Goal: Task Accomplishment & Management: Use online tool/utility

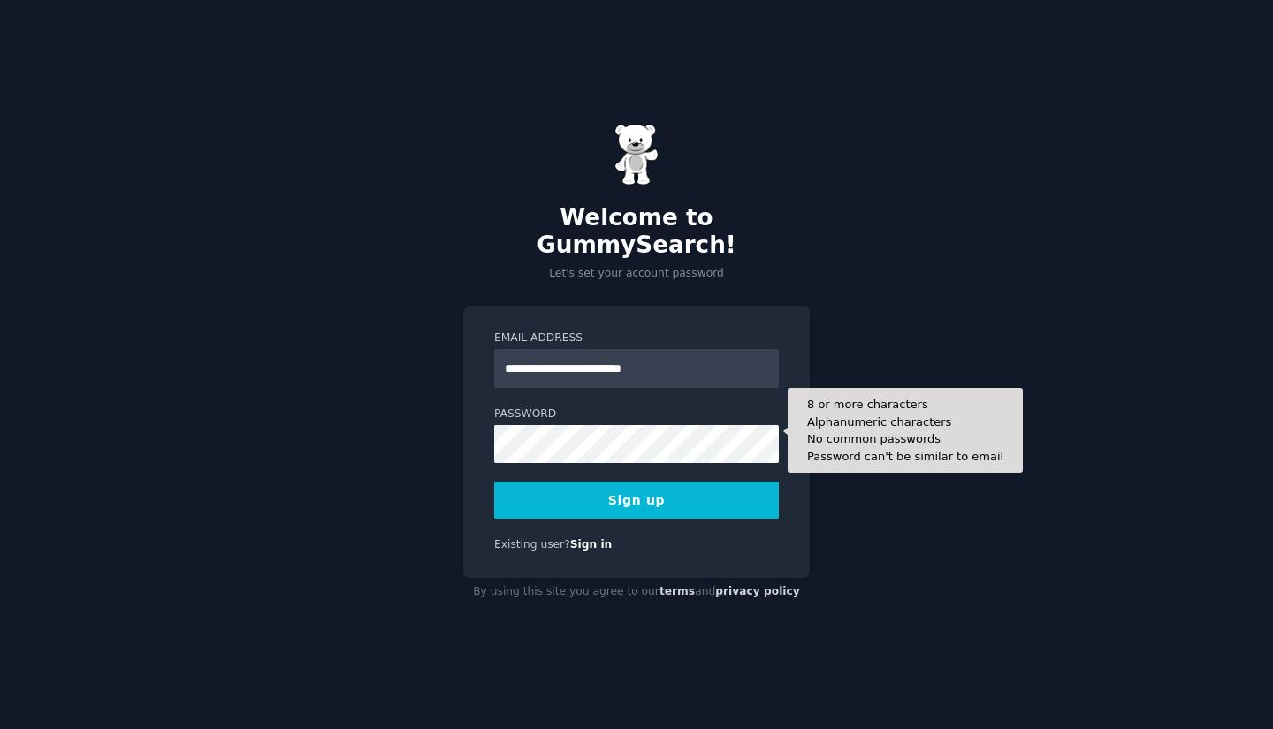
type input "**********"
click at [494, 482] on button "Sign up" at bounding box center [636, 500] width 285 height 37
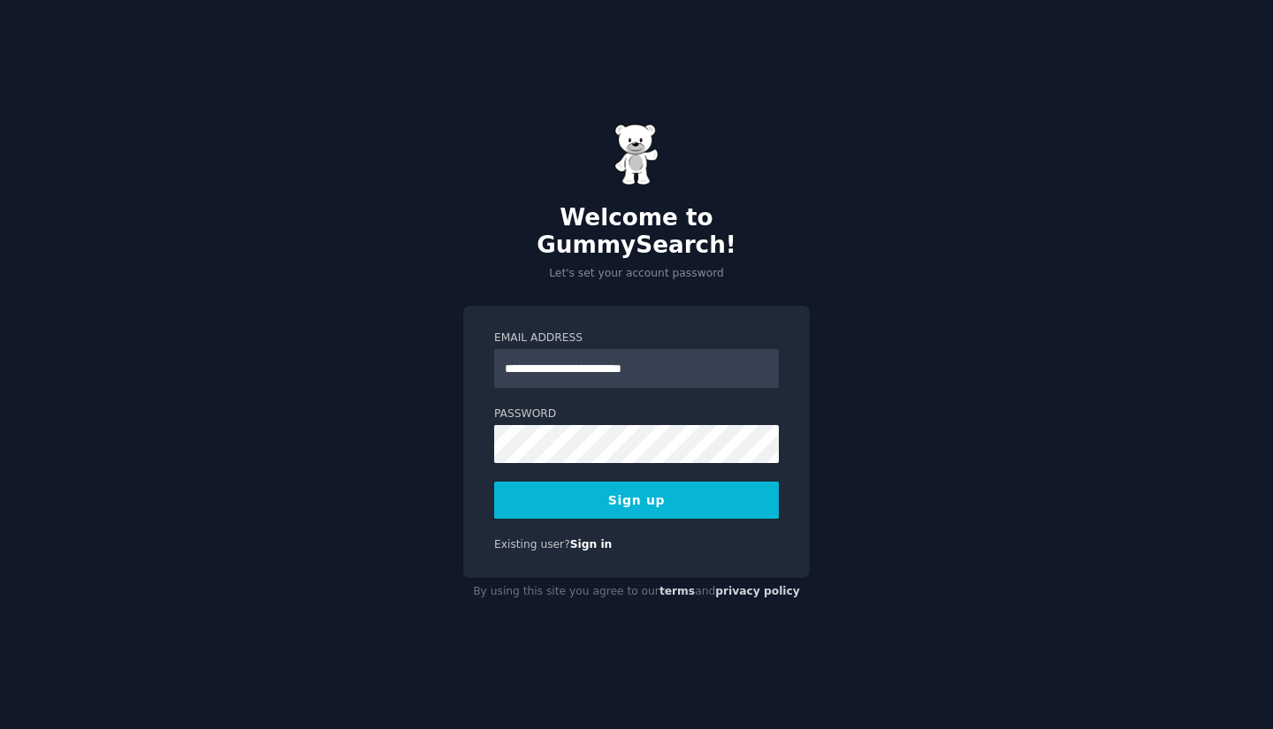
click at [613, 488] on button "Sign up" at bounding box center [636, 500] width 285 height 37
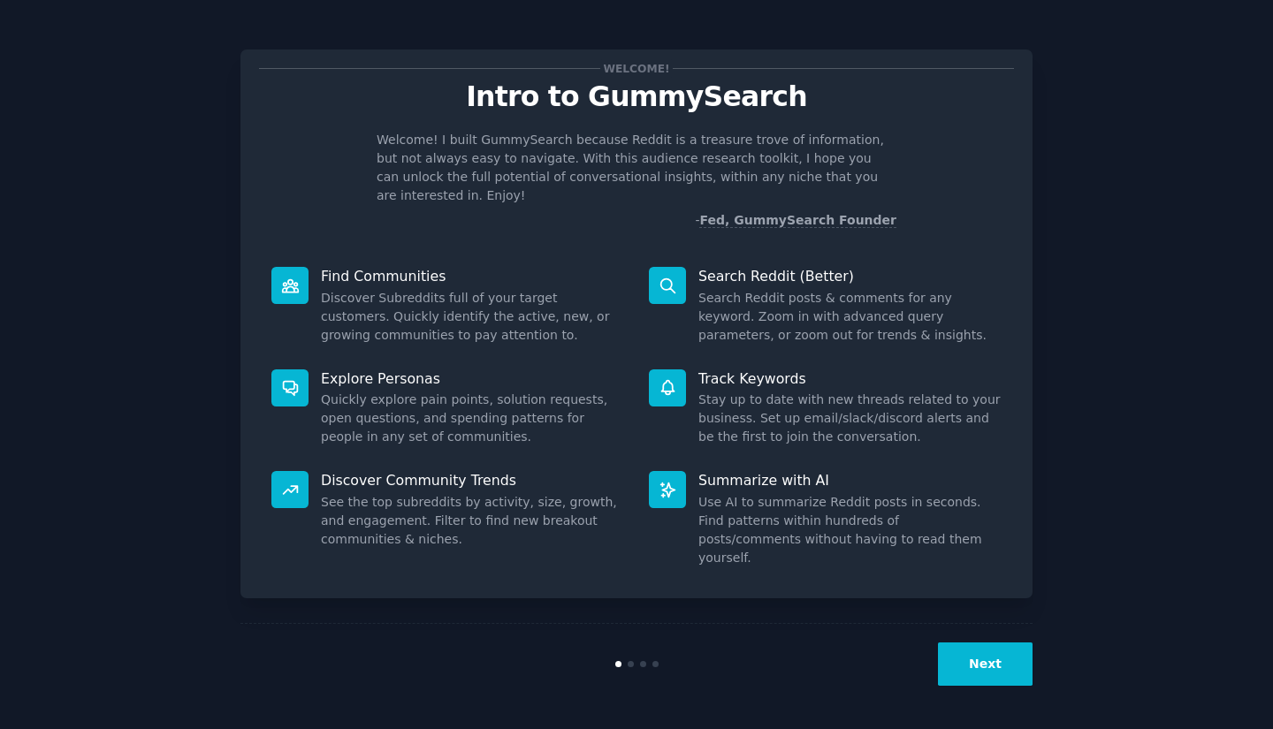
click at [954, 659] on button "Next" at bounding box center [985, 664] width 95 height 43
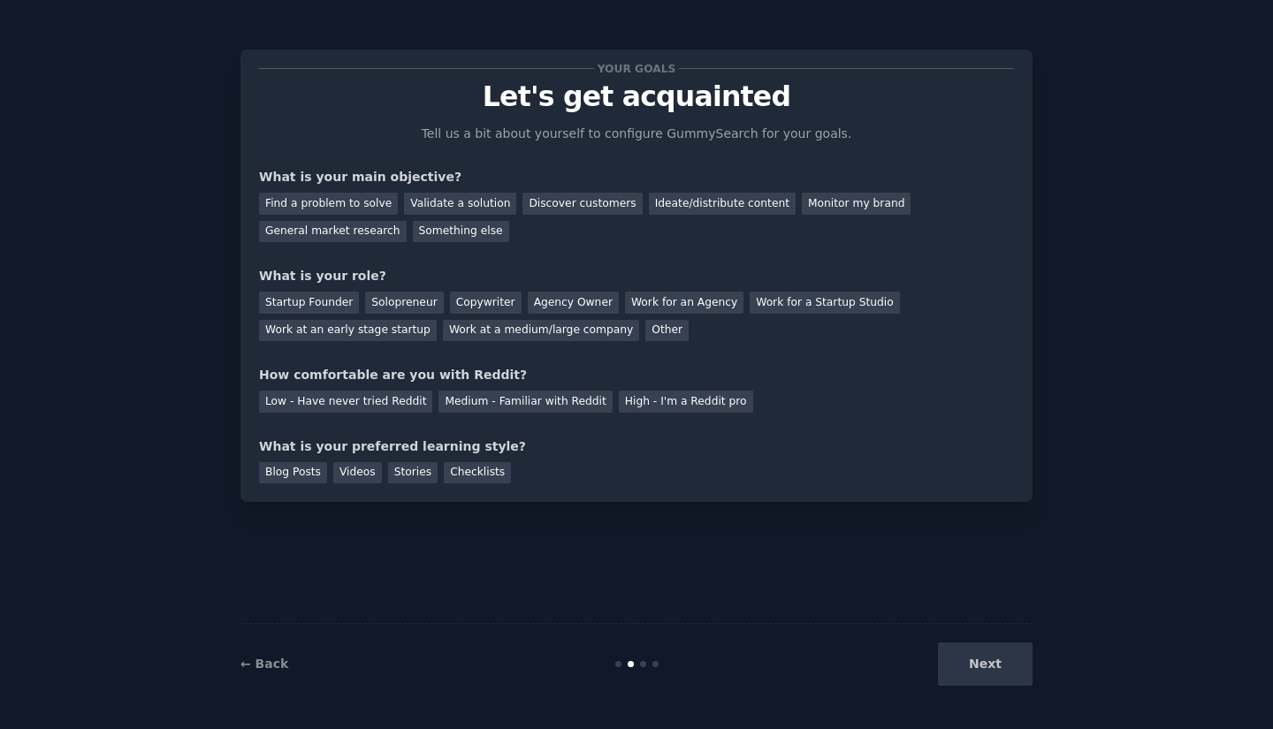
click at [975, 645] on div "Next" at bounding box center [900, 664] width 264 height 43
click at [978, 655] on div "Next" at bounding box center [900, 664] width 264 height 43
click at [989, 671] on div "Next" at bounding box center [900, 664] width 264 height 43
click at [985, 667] on div "Next" at bounding box center [900, 664] width 264 height 43
click at [325, 201] on div "Find a problem to solve" at bounding box center [328, 204] width 139 height 22
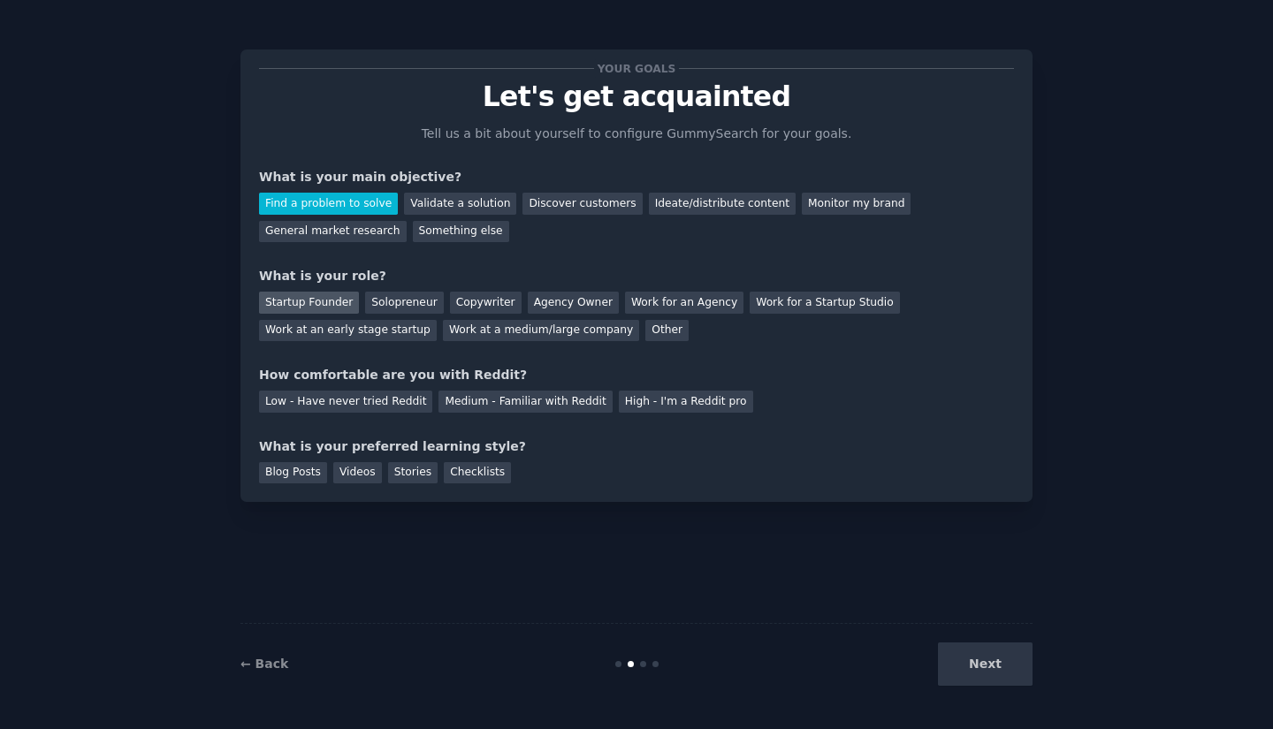
click at [320, 296] on div "Startup Founder" at bounding box center [309, 303] width 100 height 22
click at [320, 406] on div "Low - Have never tried Reddit" at bounding box center [345, 402] width 173 height 22
click at [388, 475] on div "Stories" at bounding box center [412, 473] width 49 height 22
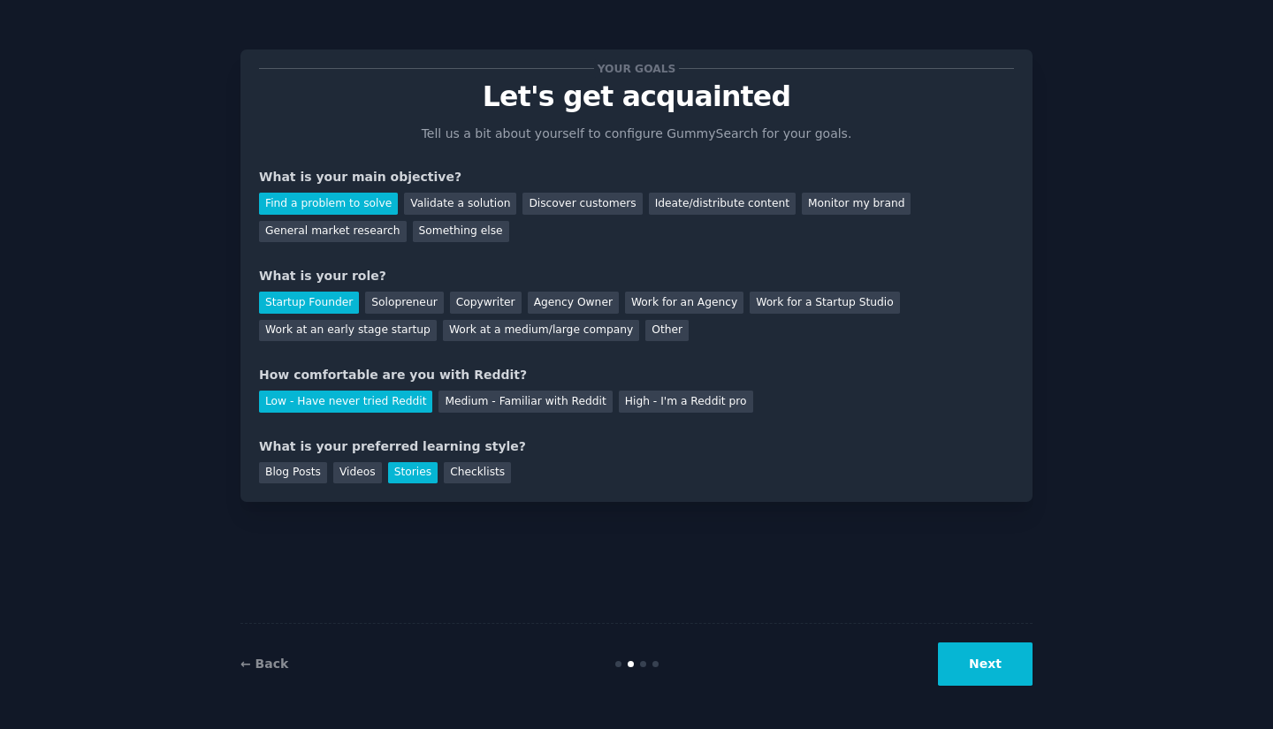
click at [978, 657] on button "Next" at bounding box center [985, 664] width 95 height 43
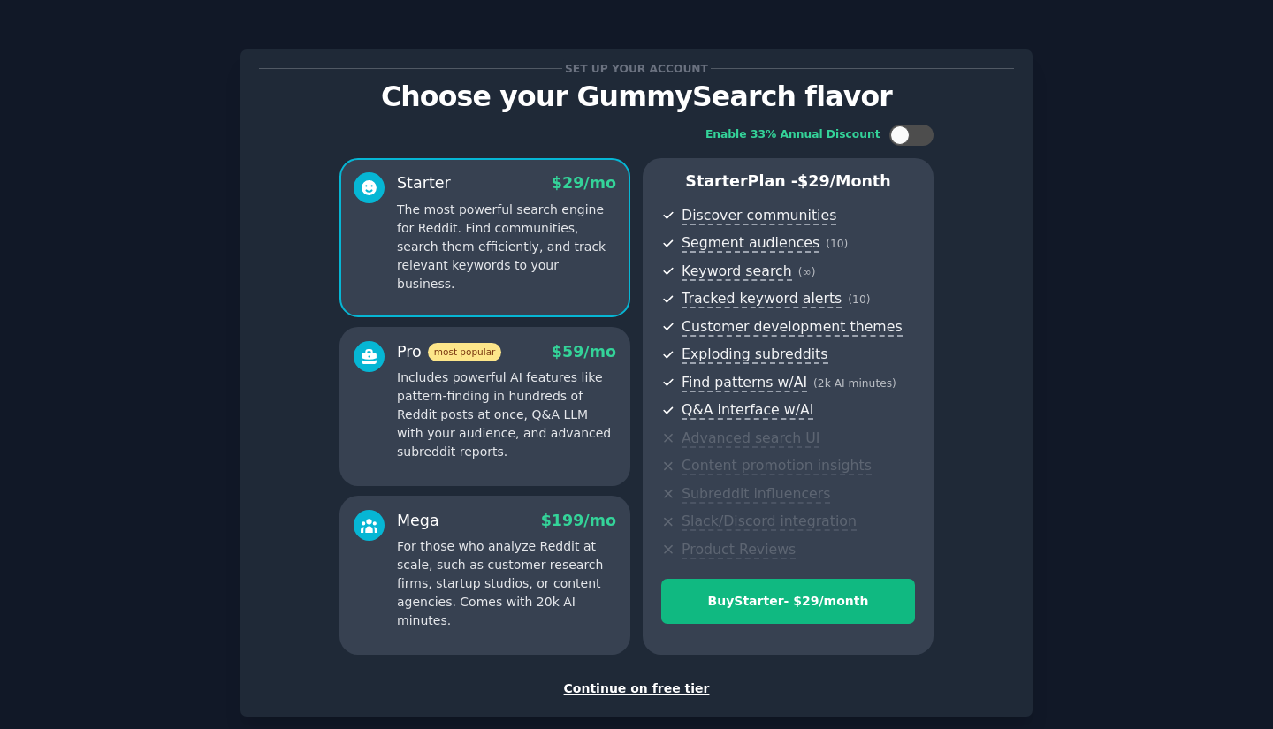
click at [620, 681] on div "Continue on free tier" at bounding box center [636, 689] width 755 height 19
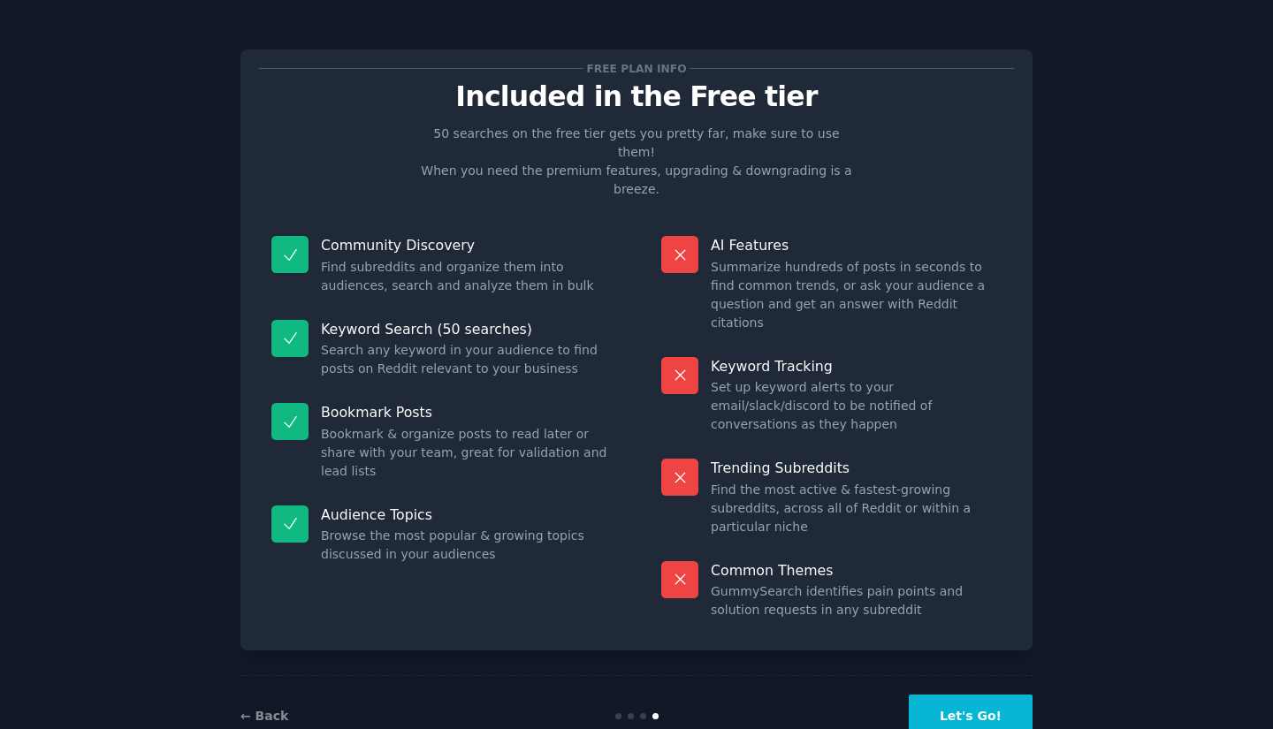
click at [998, 695] on button "Let's Go!" at bounding box center [971, 716] width 124 height 43
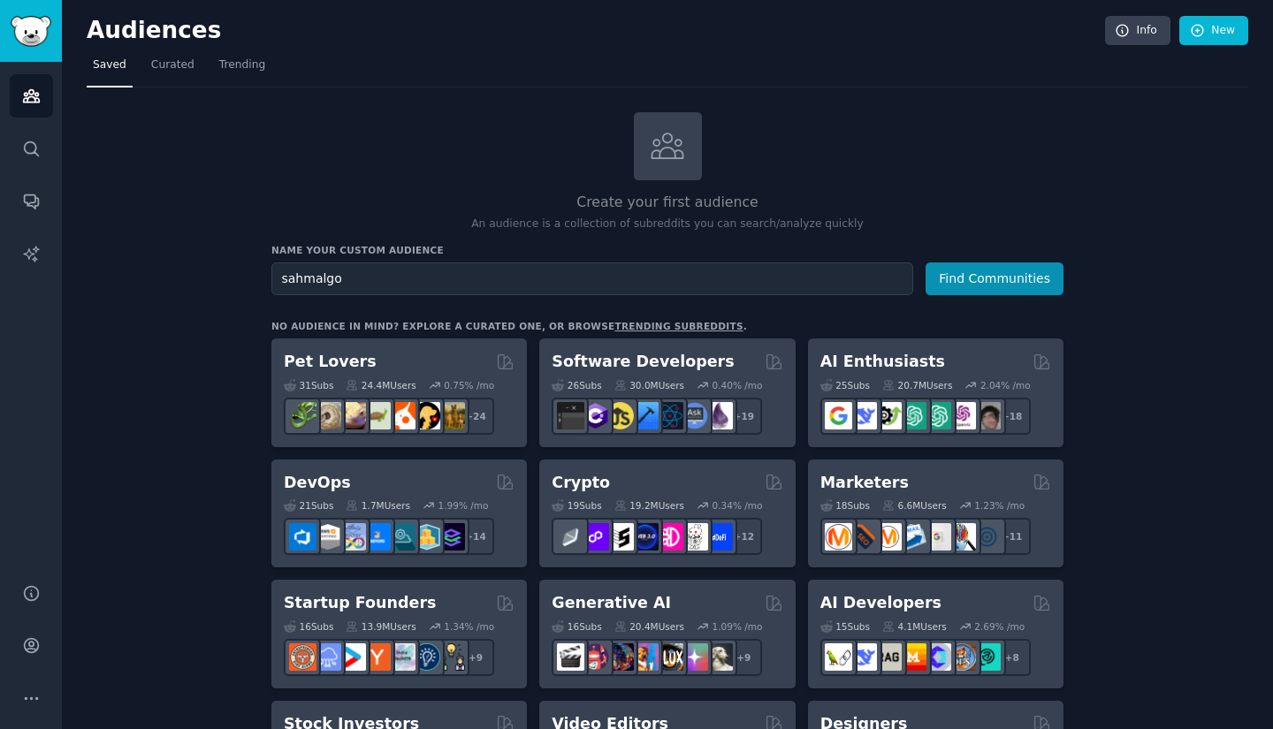
type input "sahmalgo"
click at [925, 263] on button "Find Communities" at bounding box center [994, 279] width 138 height 33
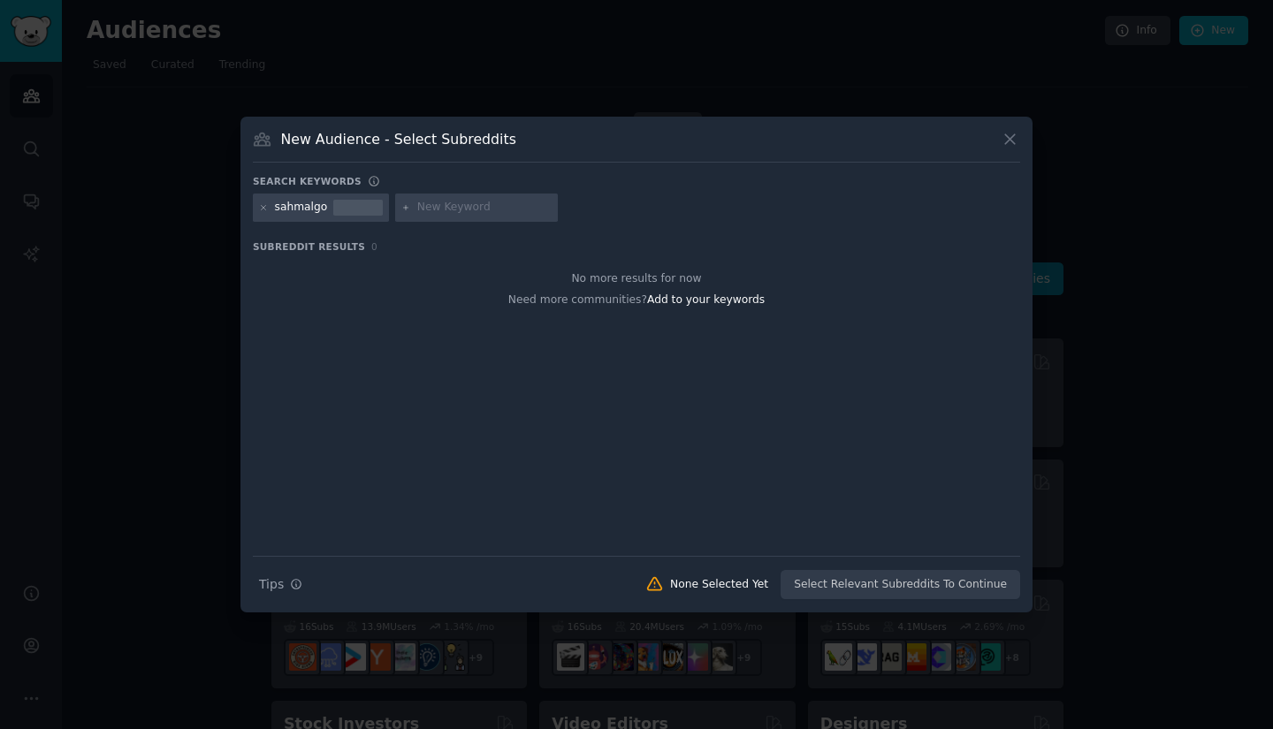
click at [266, 212] on div at bounding box center [264, 208] width 10 height 16
click at [260, 211] on icon at bounding box center [264, 208] width 10 height 10
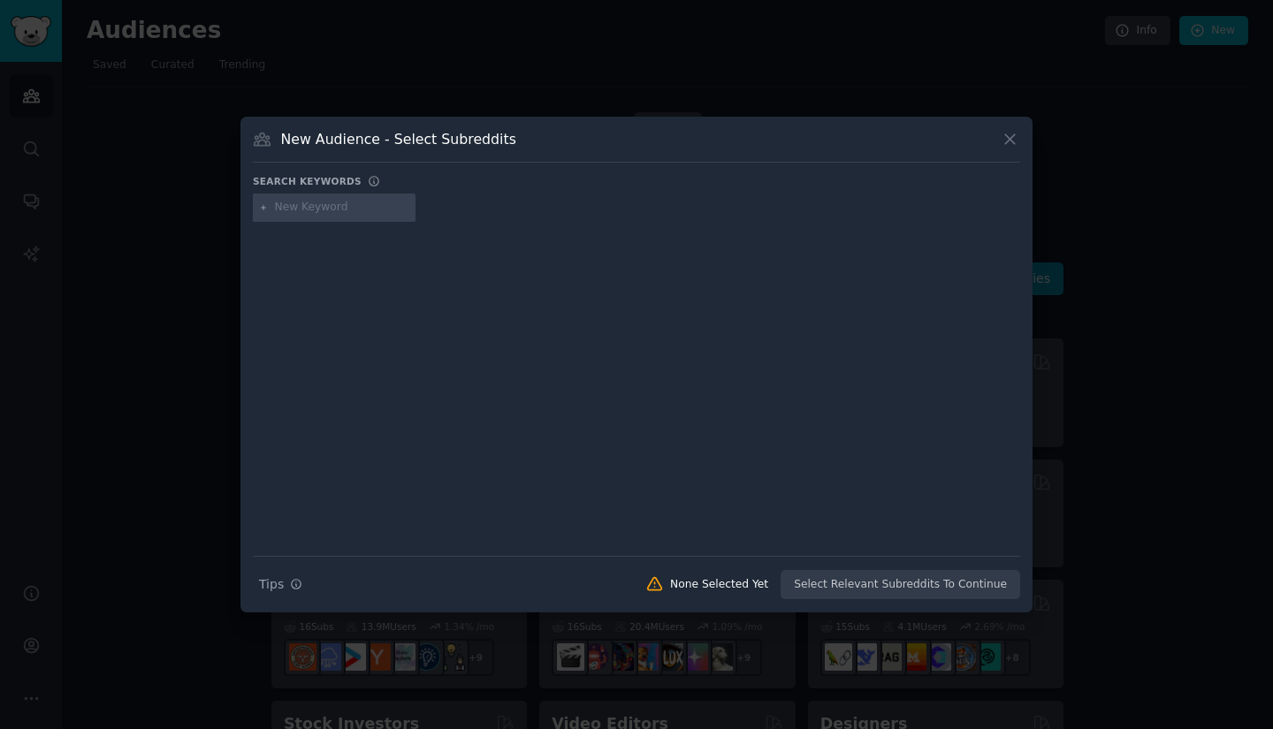
click at [999, 139] on div "New Audience - Select Subreddits" at bounding box center [636, 146] width 767 height 34
click at [1012, 140] on icon at bounding box center [1010, 139] width 19 height 19
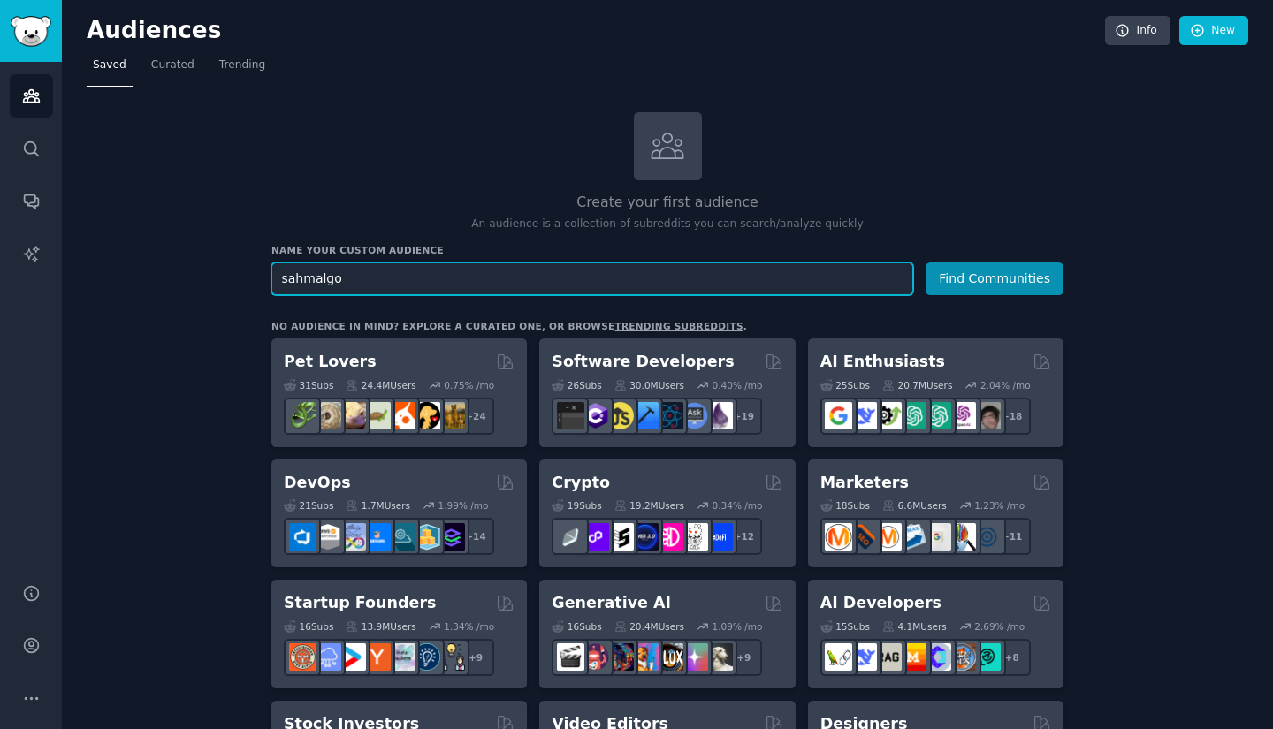
drag, startPoint x: 297, startPoint y: 276, endPoint x: 232, endPoint y: 282, distance: 65.7
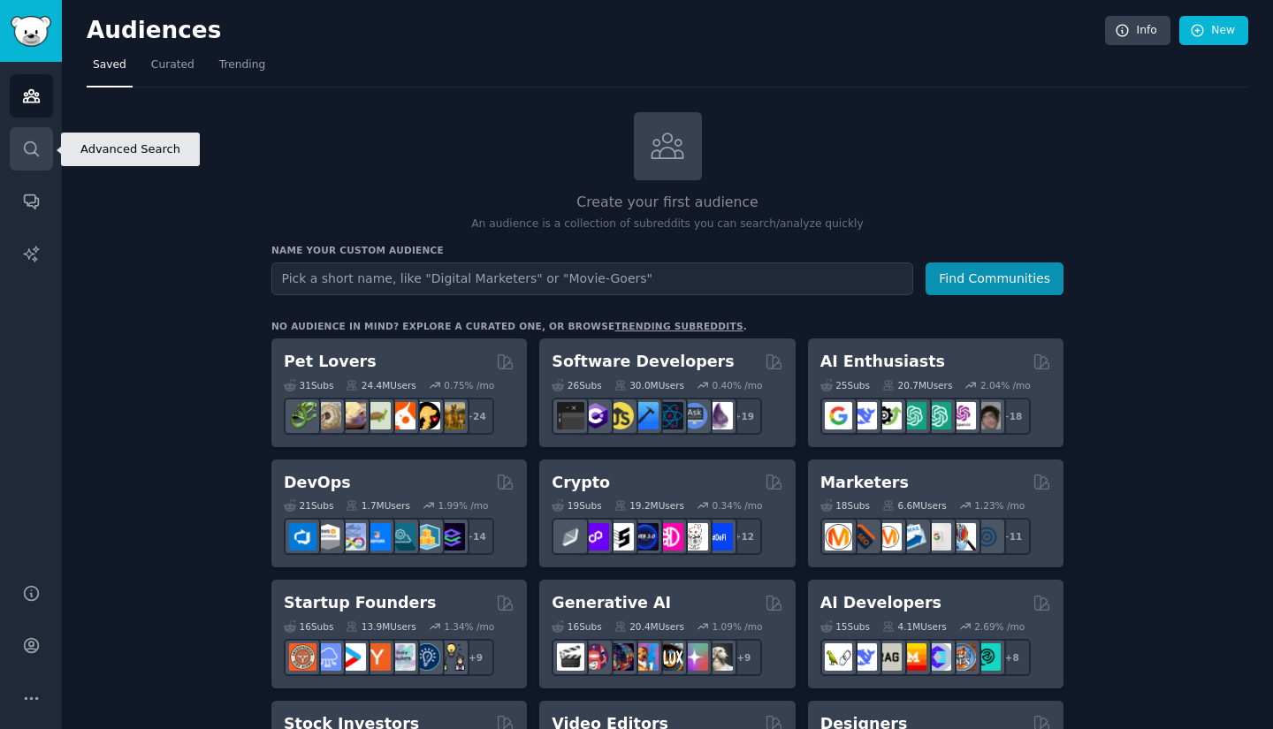
click at [36, 162] on link "Search" at bounding box center [31, 148] width 43 height 43
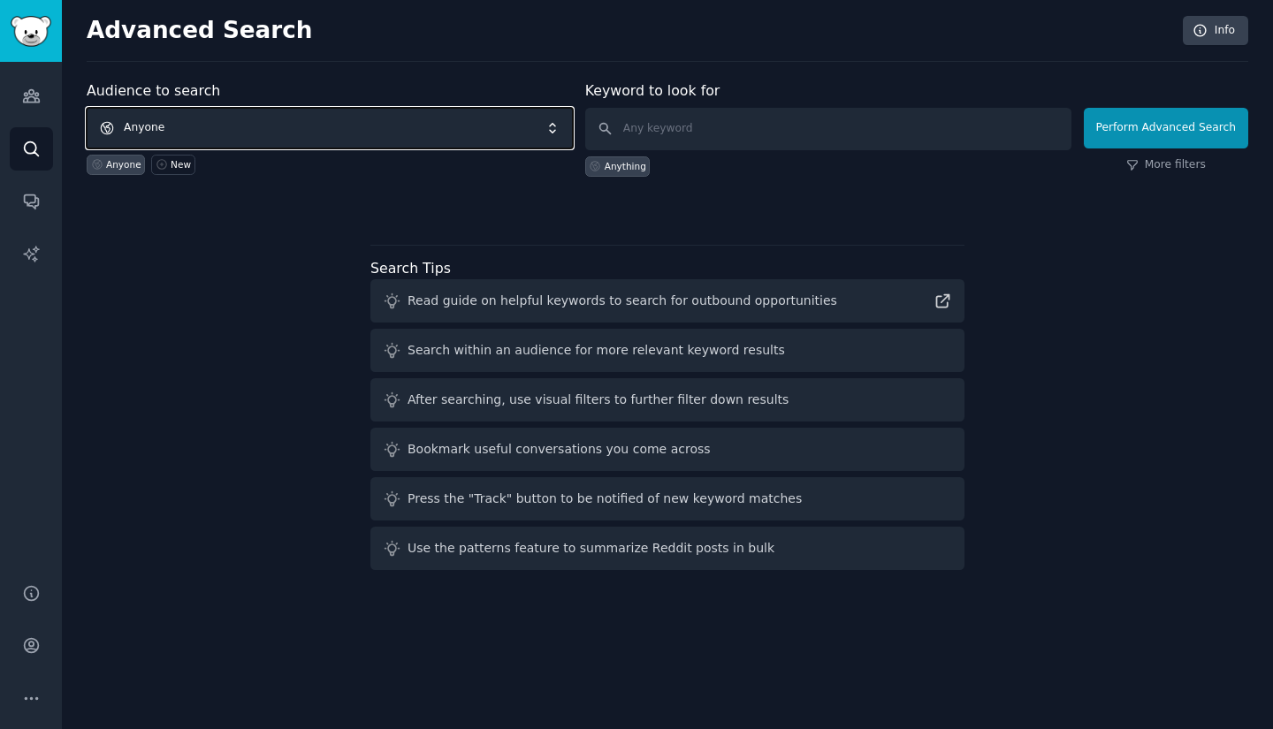
click at [337, 115] on span "Anyone" at bounding box center [330, 128] width 486 height 41
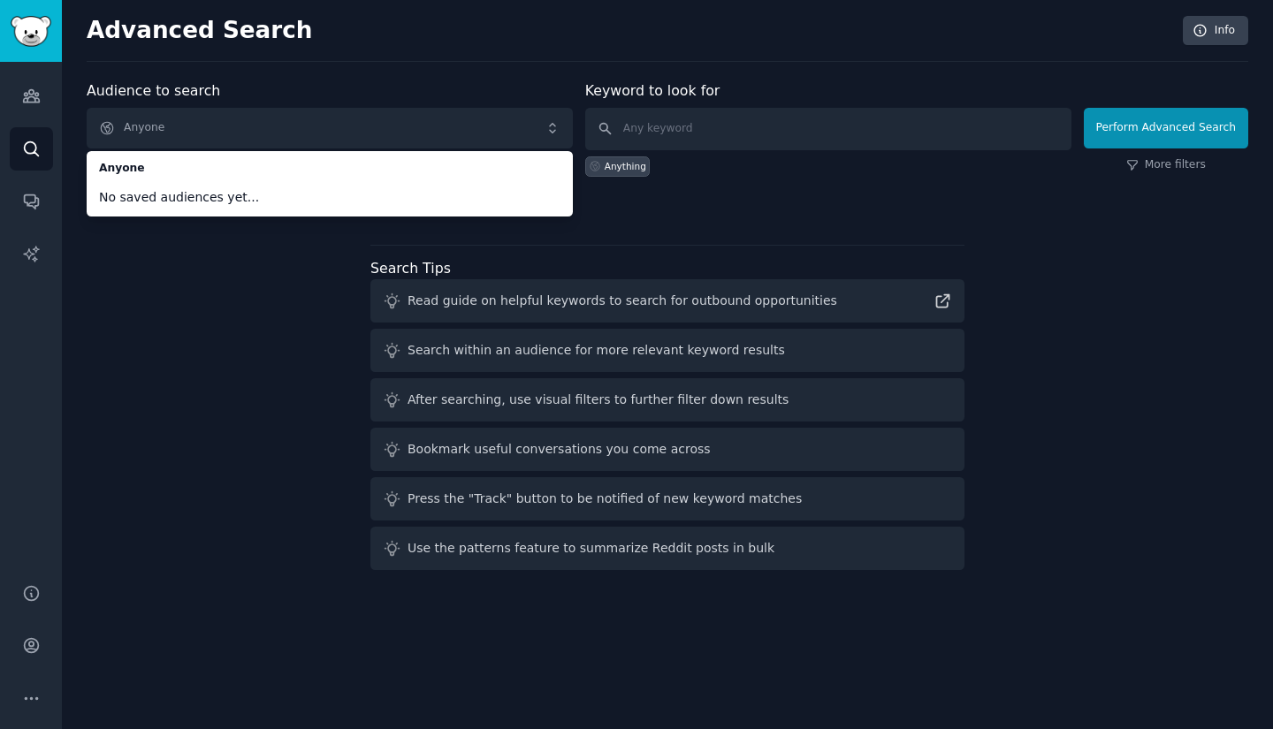
click at [232, 252] on div "Audience to search Anyone Anyone No saved audiences yet... Anyone New Keyword t…" at bounding box center [667, 328] width 1161 height 497
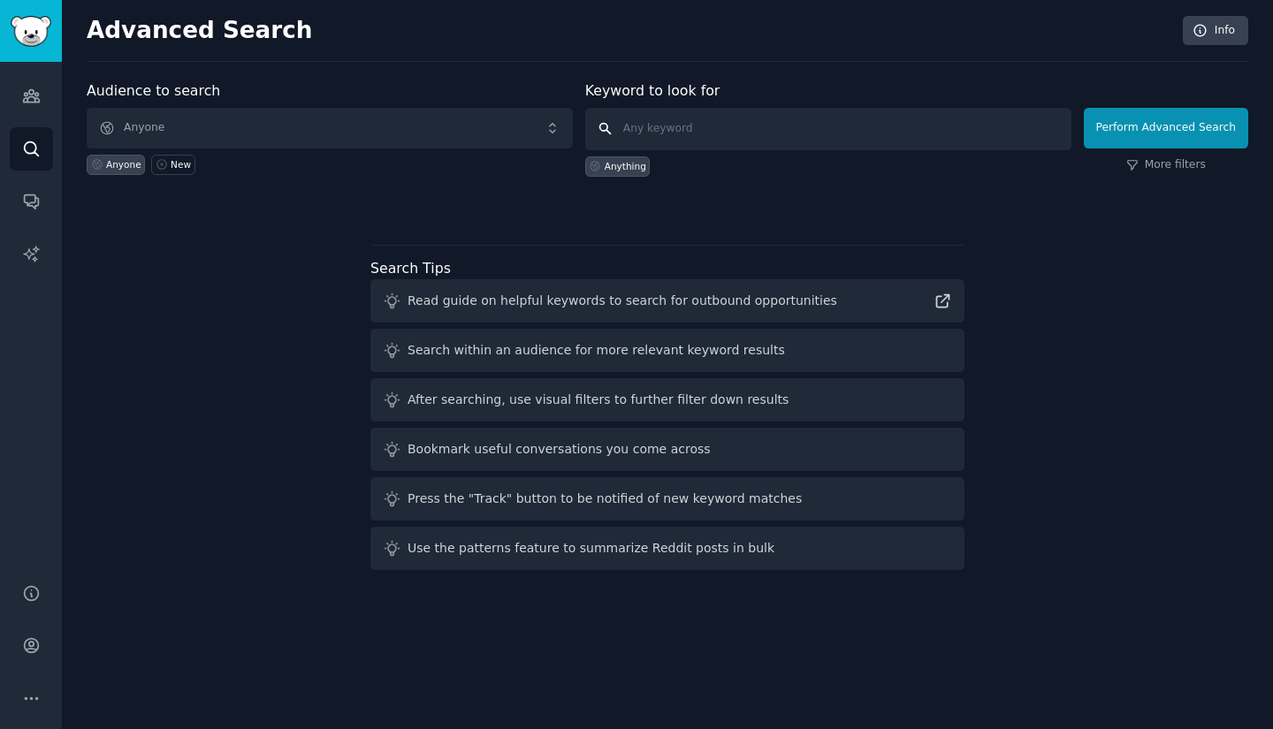
click at [776, 128] on input "text" at bounding box center [828, 129] width 486 height 42
click at [32, 108] on link "Audiences" at bounding box center [31, 95] width 43 height 43
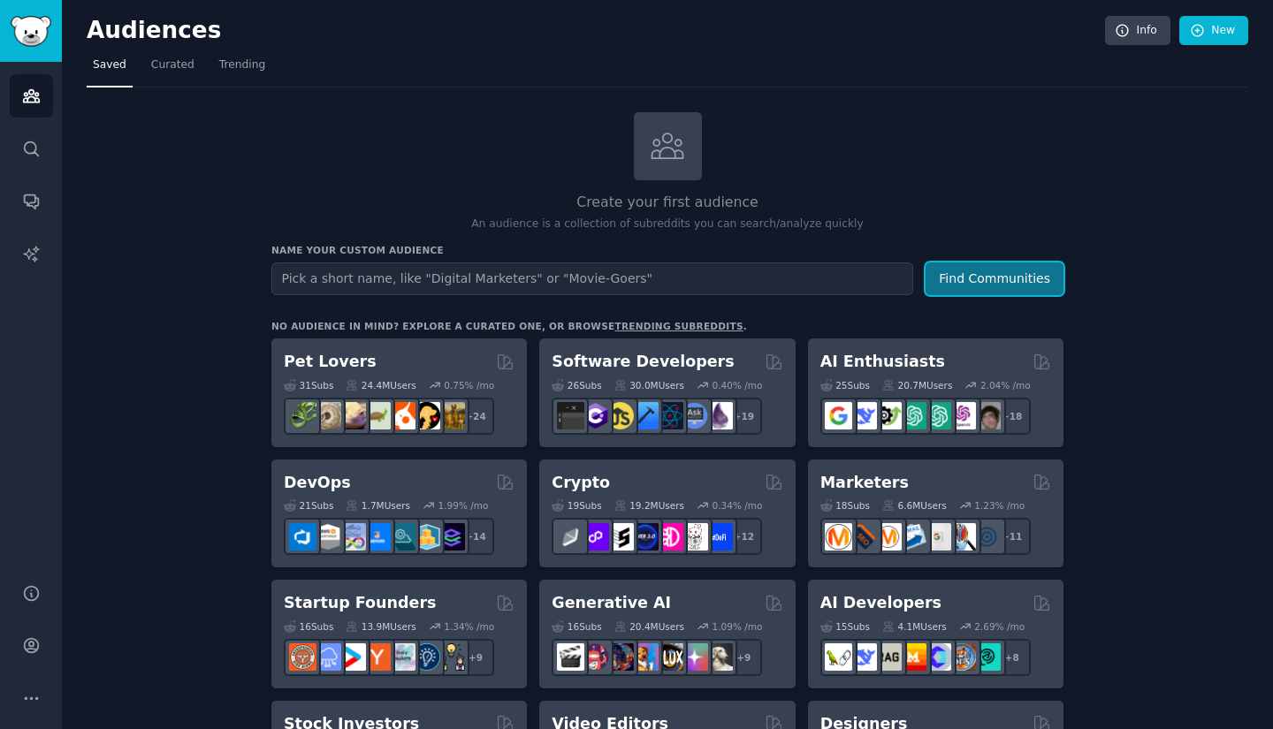
click at [948, 272] on button "Find Communities" at bounding box center [994, 279] width 138 height 33
click at [682, 185] on div "Create your first audience An audience is a collection of subreddits you can se…" at bounding box center [667, 172] width 792 height 120
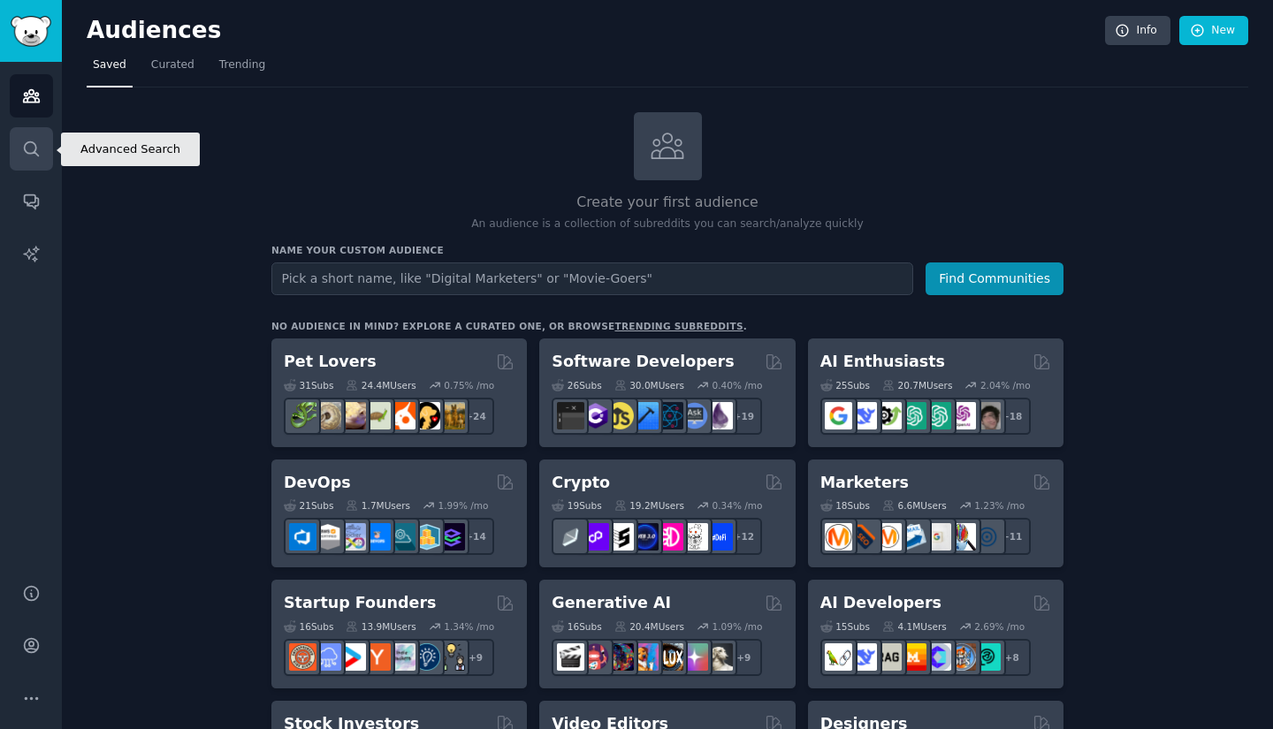
click at [24, 156] on icon "Sidebar" at bounding box center [31, 149] width 19 height 19
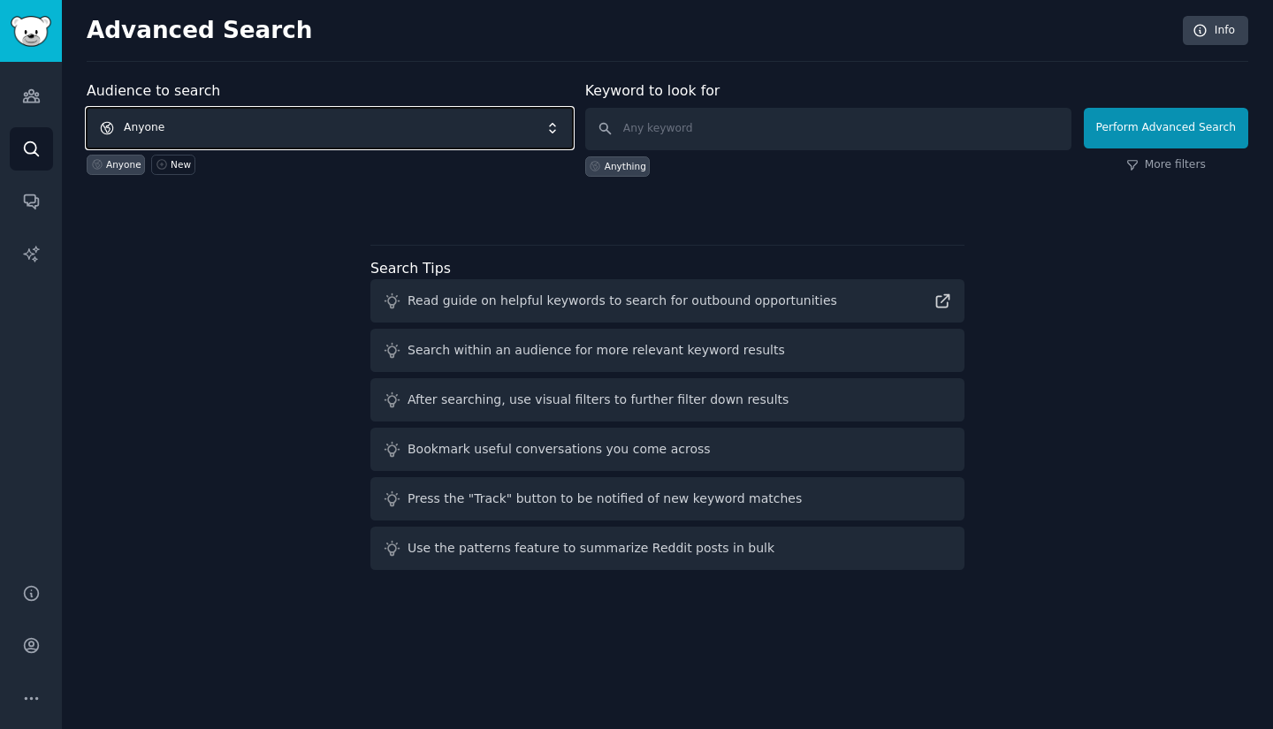
click at [161, 136] on span "Anyone" at bounding box center [330, 128] width 486 height 41
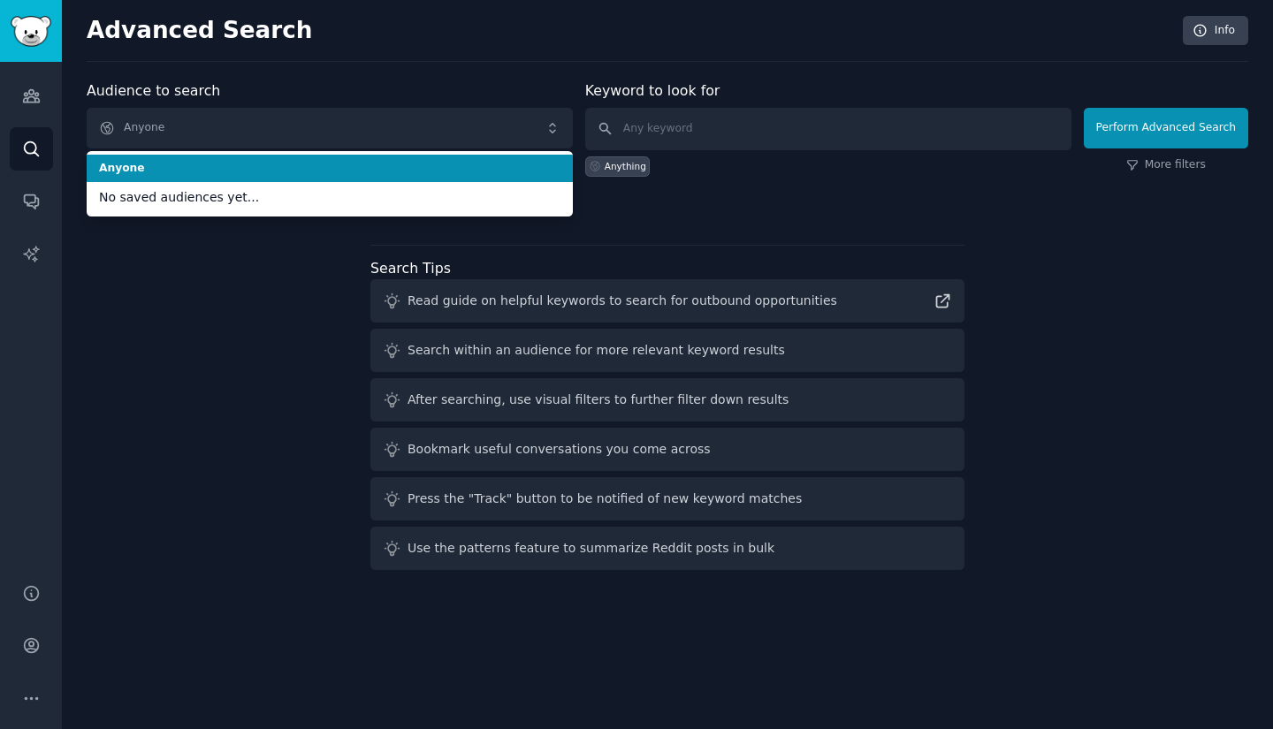
click at [162, 176] on li "Anyone" at bounding box center [330, 169] width 486 height 28
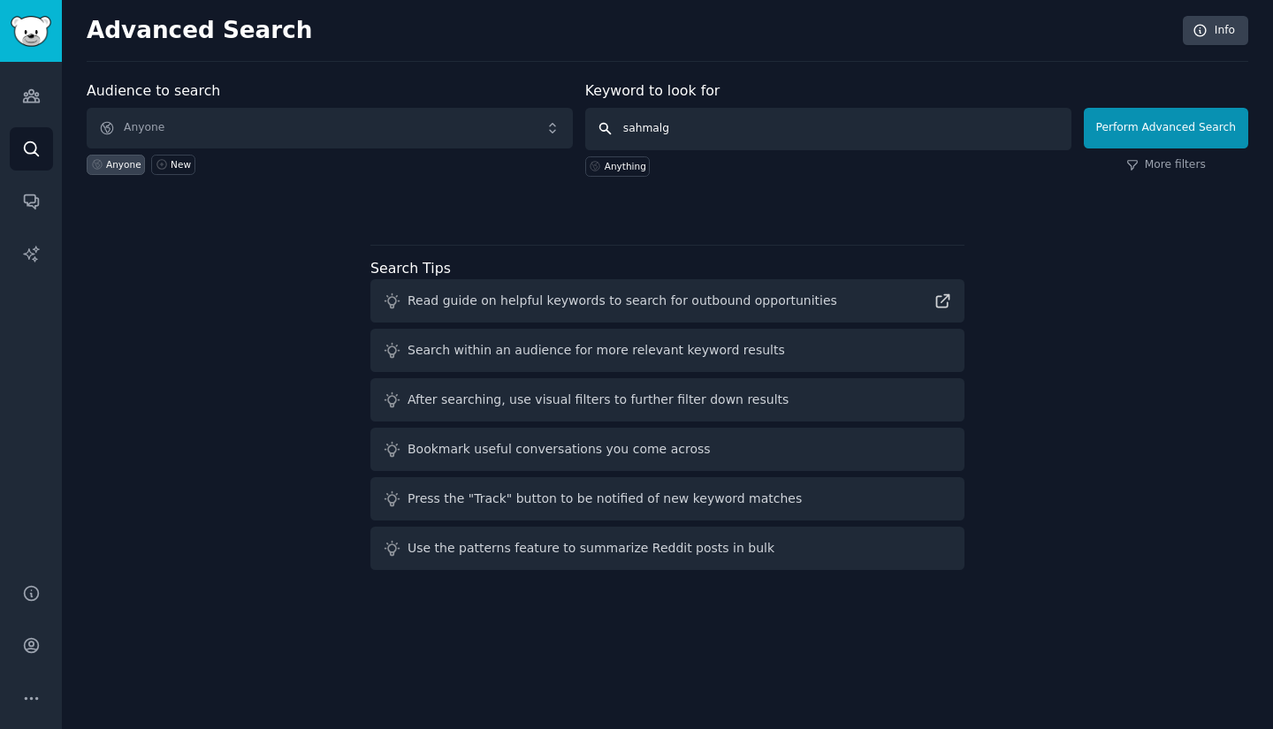
type input "sahmalgo"
click button "Perform Advanced Search" at bounding box center [1166, 128] width 164 height 41
